Goal: Task Accomplishment & Management: Manage account settings

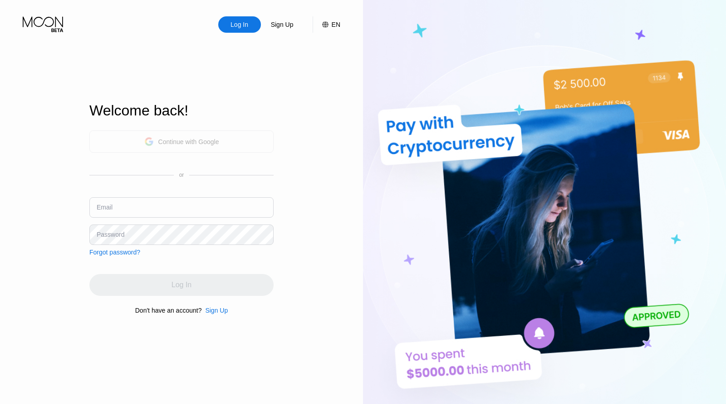
click at [211, 138] on div "Continue with Google" at bounding box center [188, 141] width 61 height 7
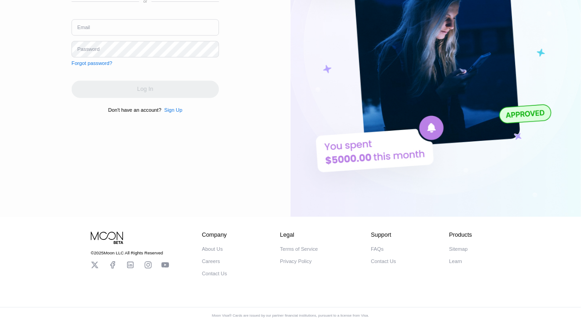
scroll to position [166, 0]
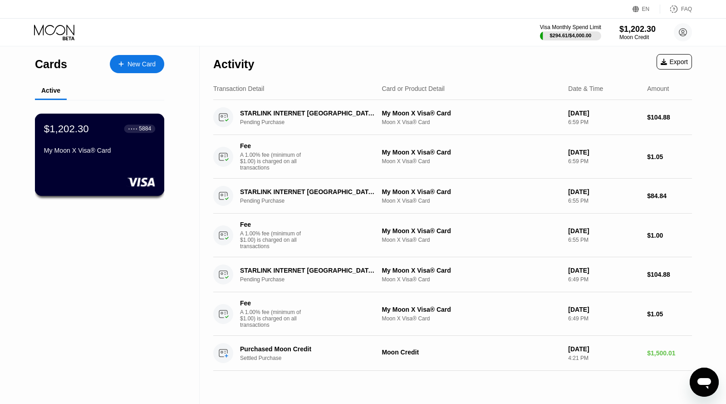
click at [97, 127] on div "$1,202.30 ● ● ● ● 5884" at bounding box center [99, 129] width 111 height 12
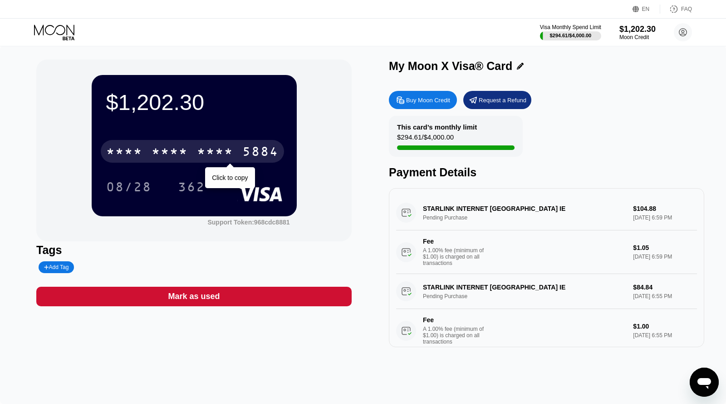
click at [186, 158] on div "* * * *" at bounding box center [170, 152] width 36 height 15
